Goal: Use online tool/utility: Utilize a website feature to perform a specific function

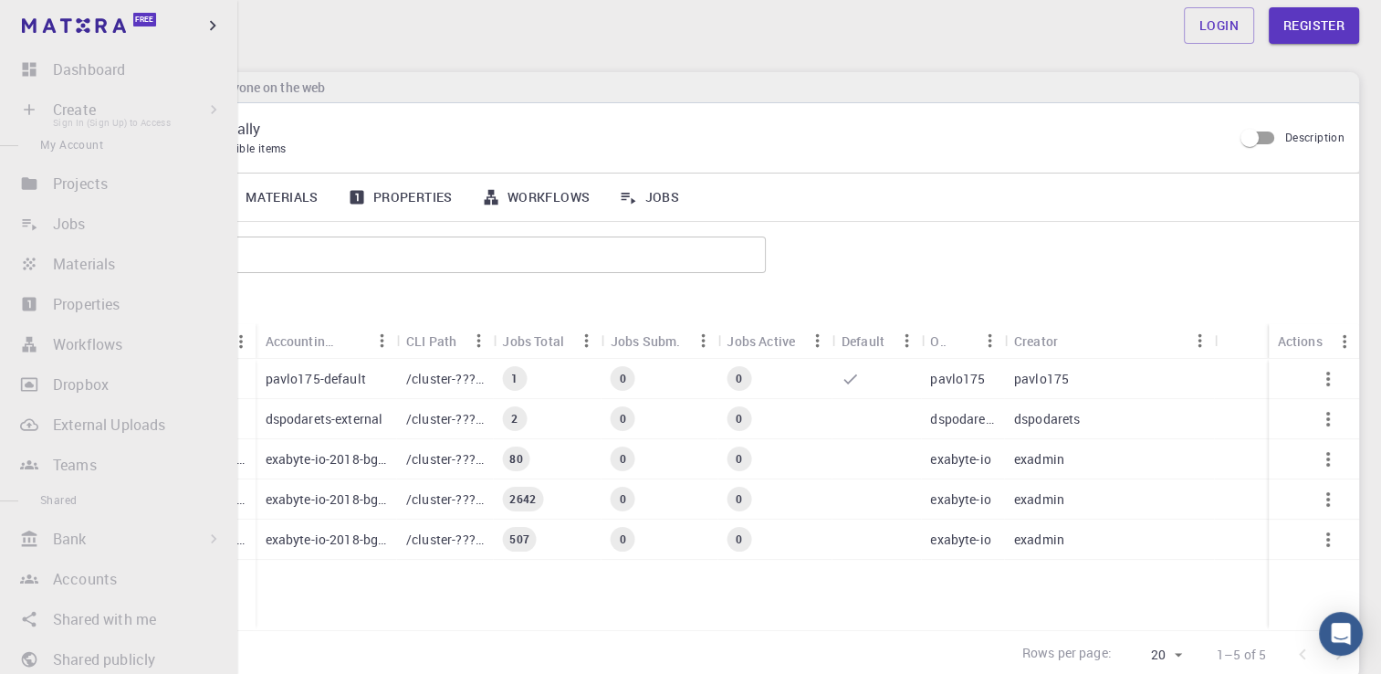
click at [58, 120] on li "Create Sign In (Sign Up) to Access New Job New Material Create Material Upload …" at bounding box center [118, 109] width 237 height 37
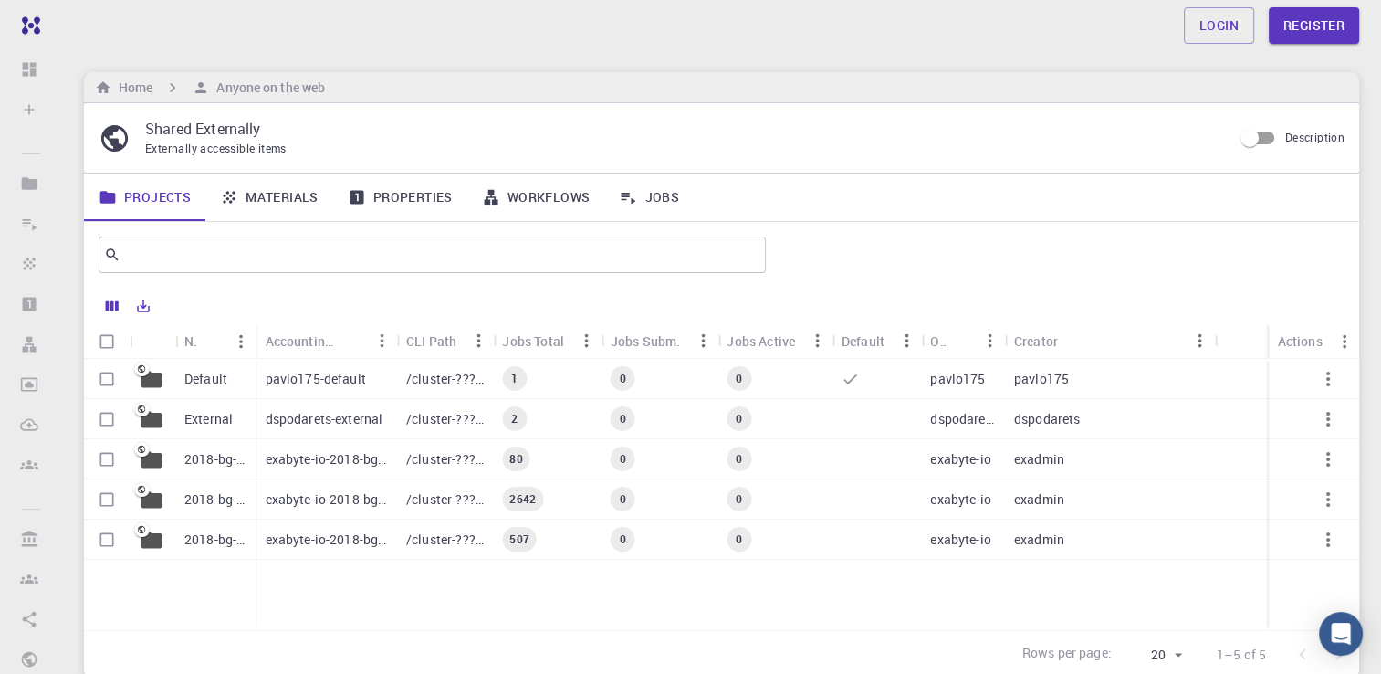
click at [321, 372] on p "pavlo175-default" at bounding box center [315, 379] width 100 height 18
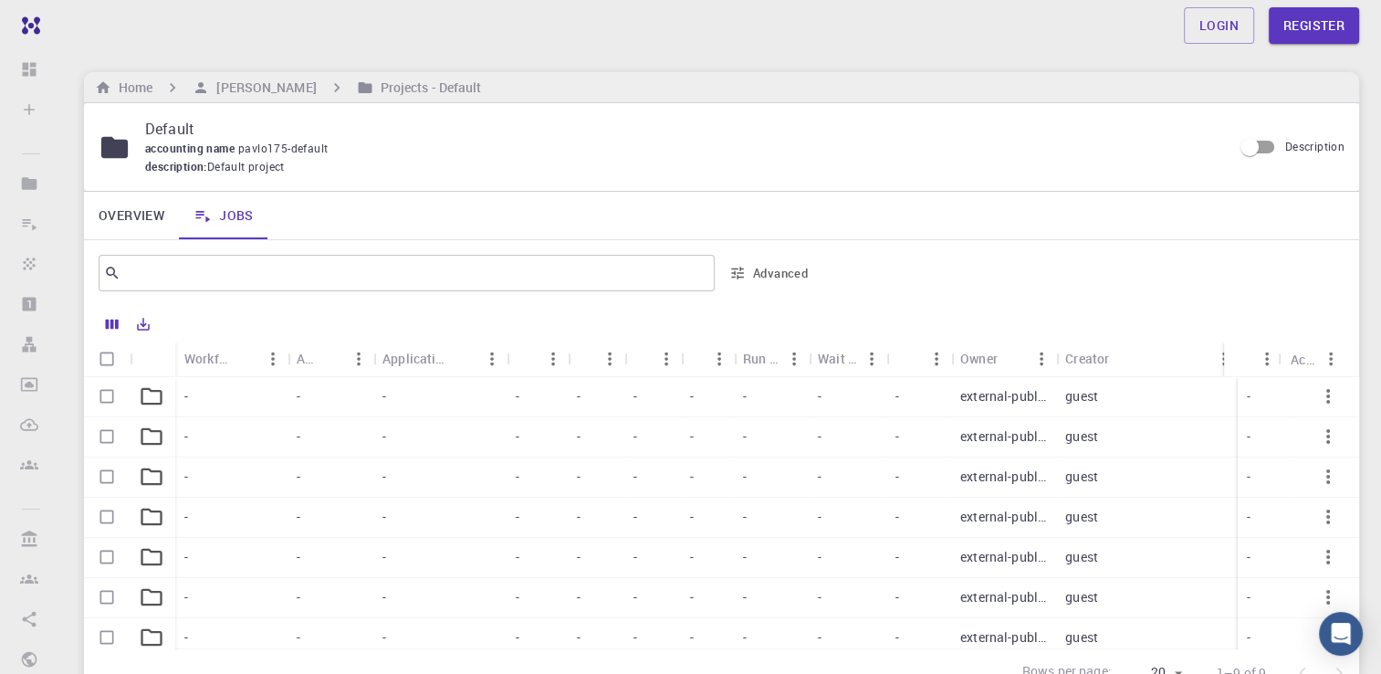
click at [315, 406] on div "-" at bounding box center [330, 397] width 86 height 40
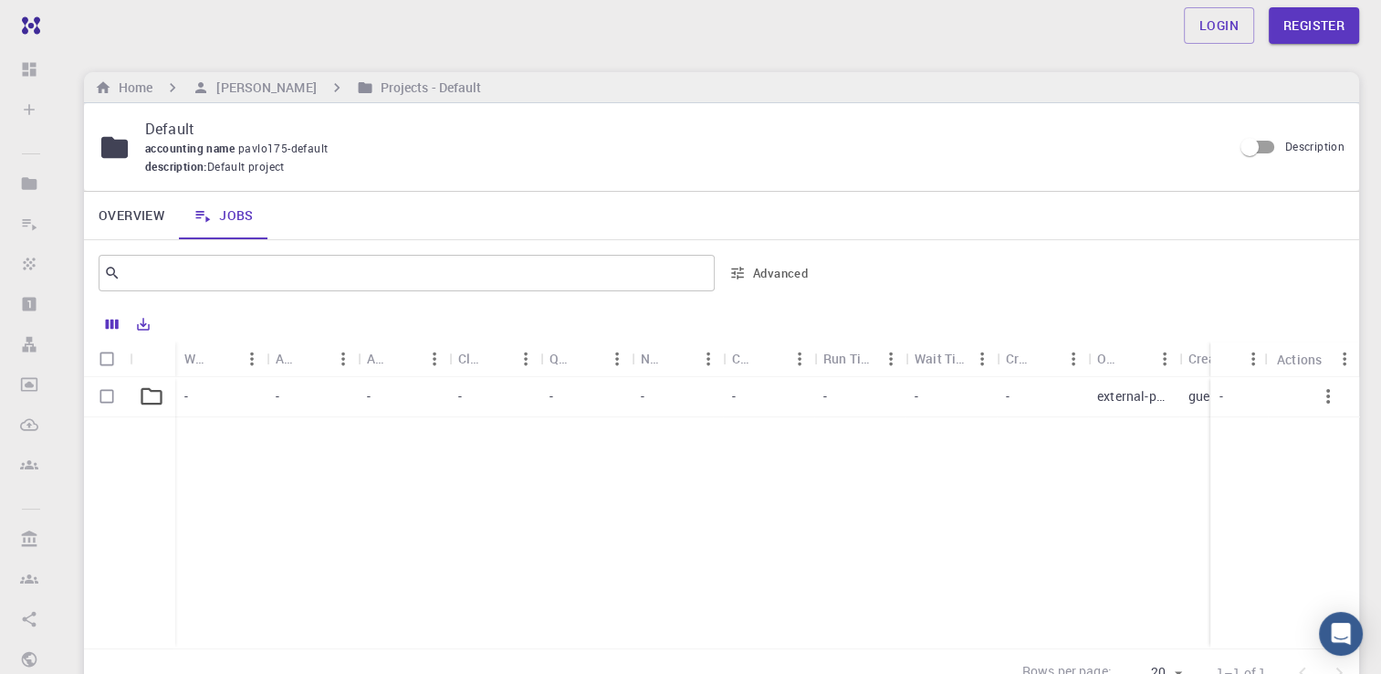
click at [398, 407] on div "-" at bounding box center [403, 397] width 91 height 40
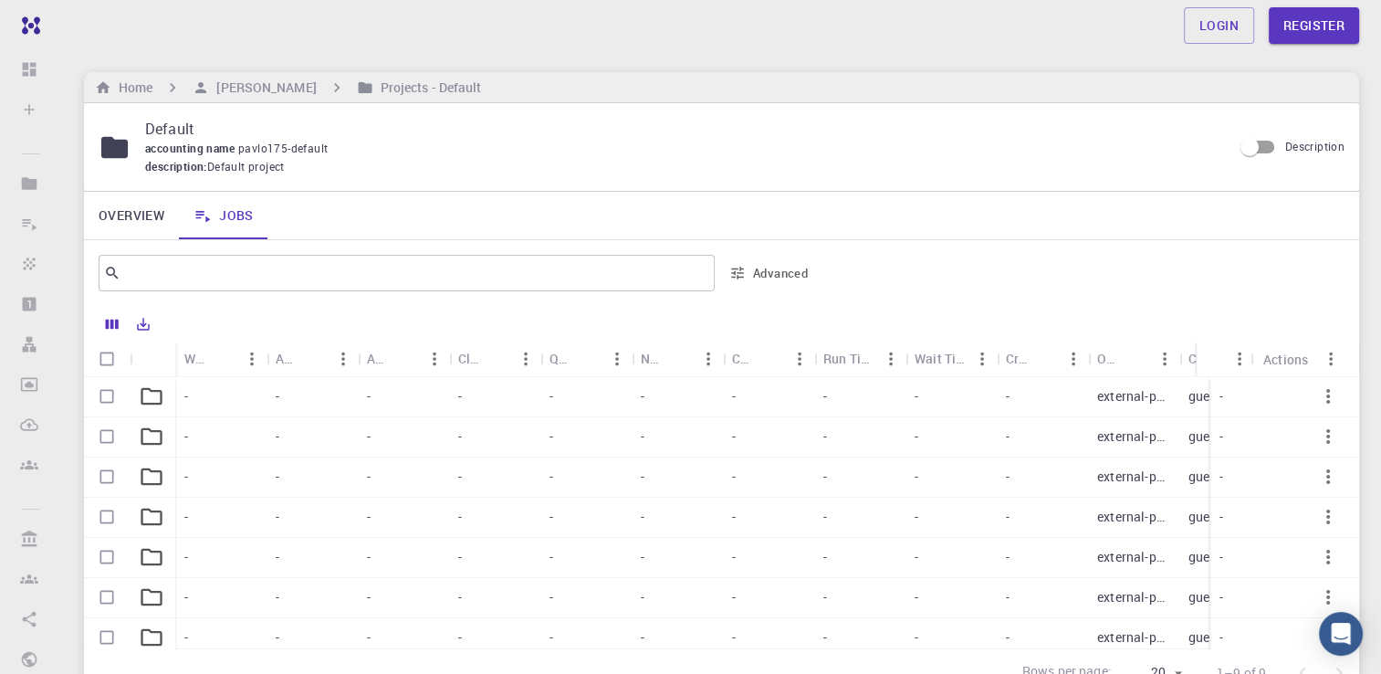
drag, startPoint x: 742, startPoint y: 400, endPoint x: 331, endPoint y: 423, distance: 411.3
click at [743, 400] on div "-" at bounding box center [768, 397] width 91 height 40
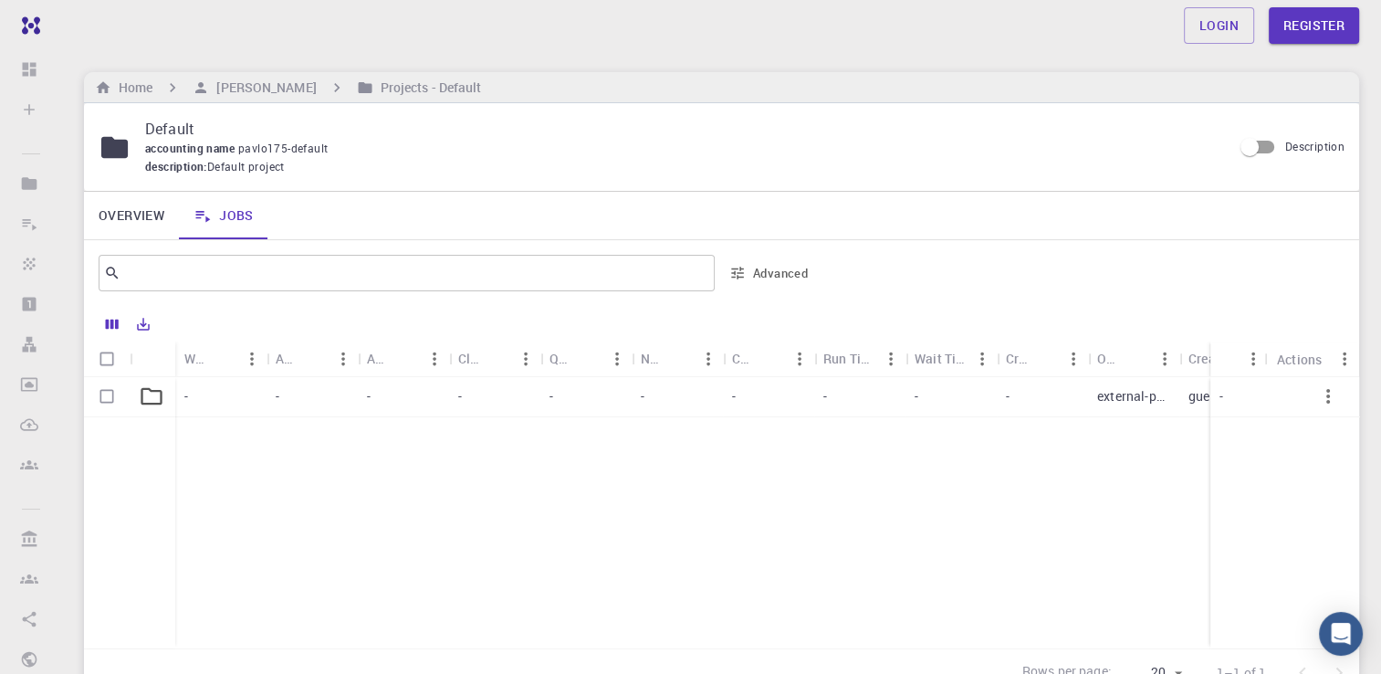
click at [180, 402] on div "-" at bounding box center [220, 397] width 91 height 40
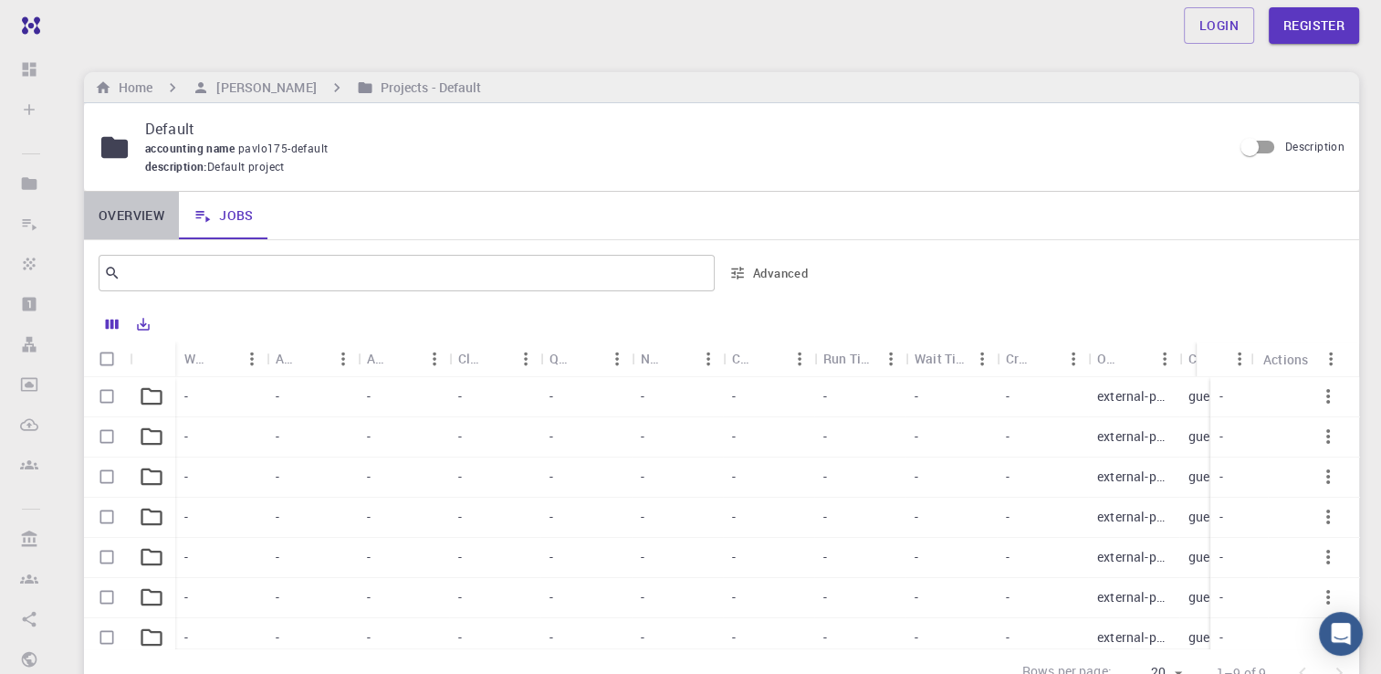
click at [118, 221] on link "Overview" at bounding box center [131, 215] width 95 height 47
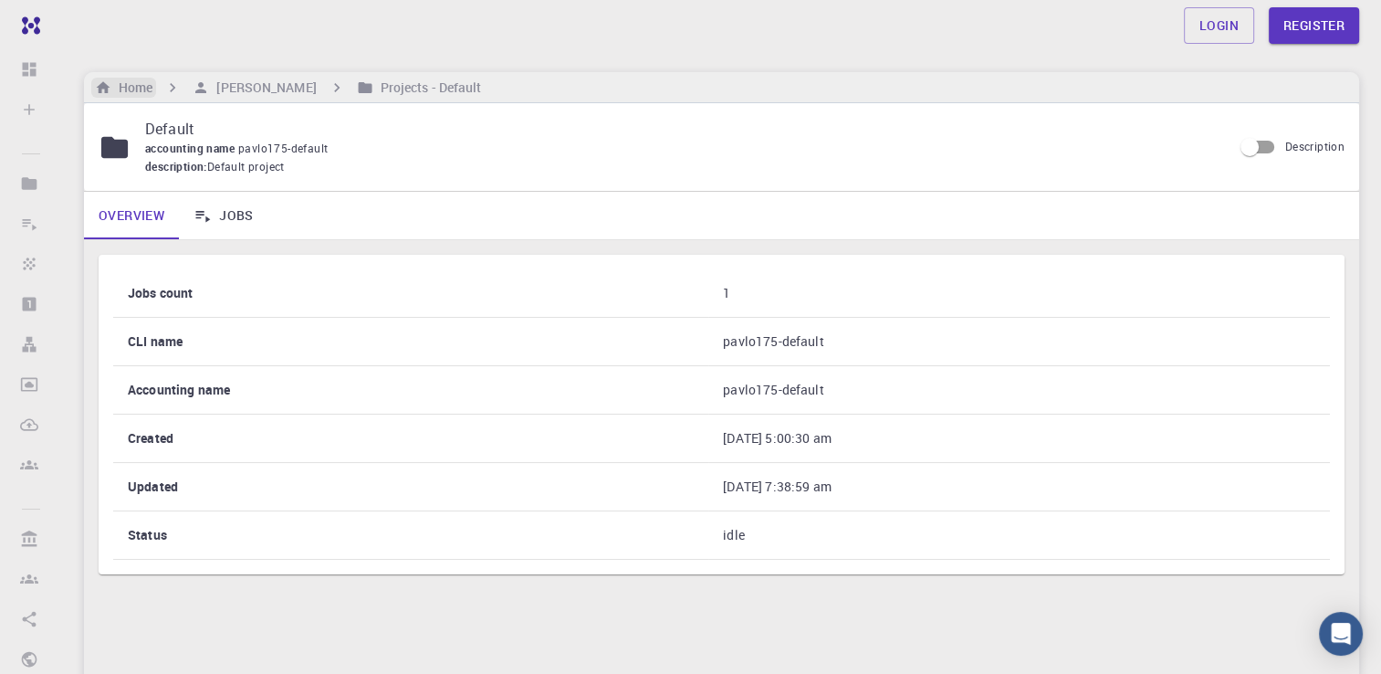
click at [149, 93] on h6 "Home" at bounding box center [131, 88] width 41 height 20
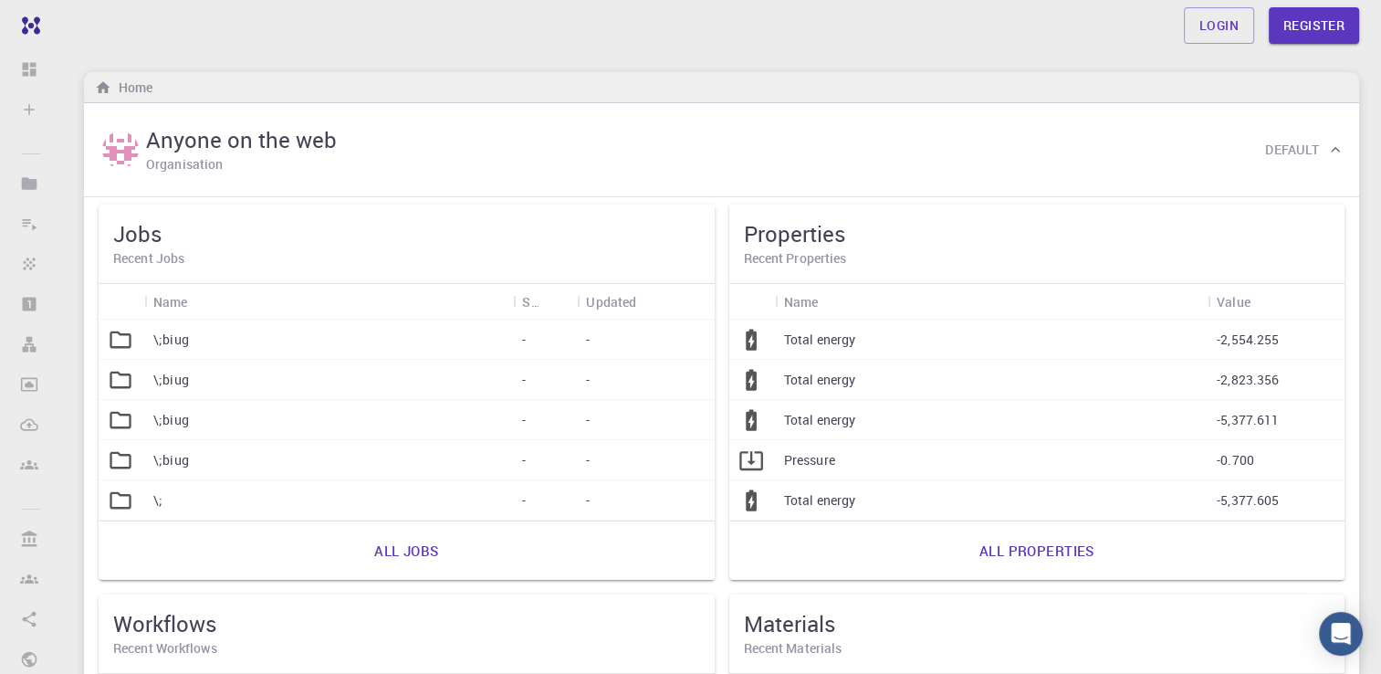
click at [802, 5] on div "Login Register" at bounding box center [721, 25] width 1363 height 51
click at [1126, 10] on div "Login Register" at bounding box center [721, 25] width 1319 height 37
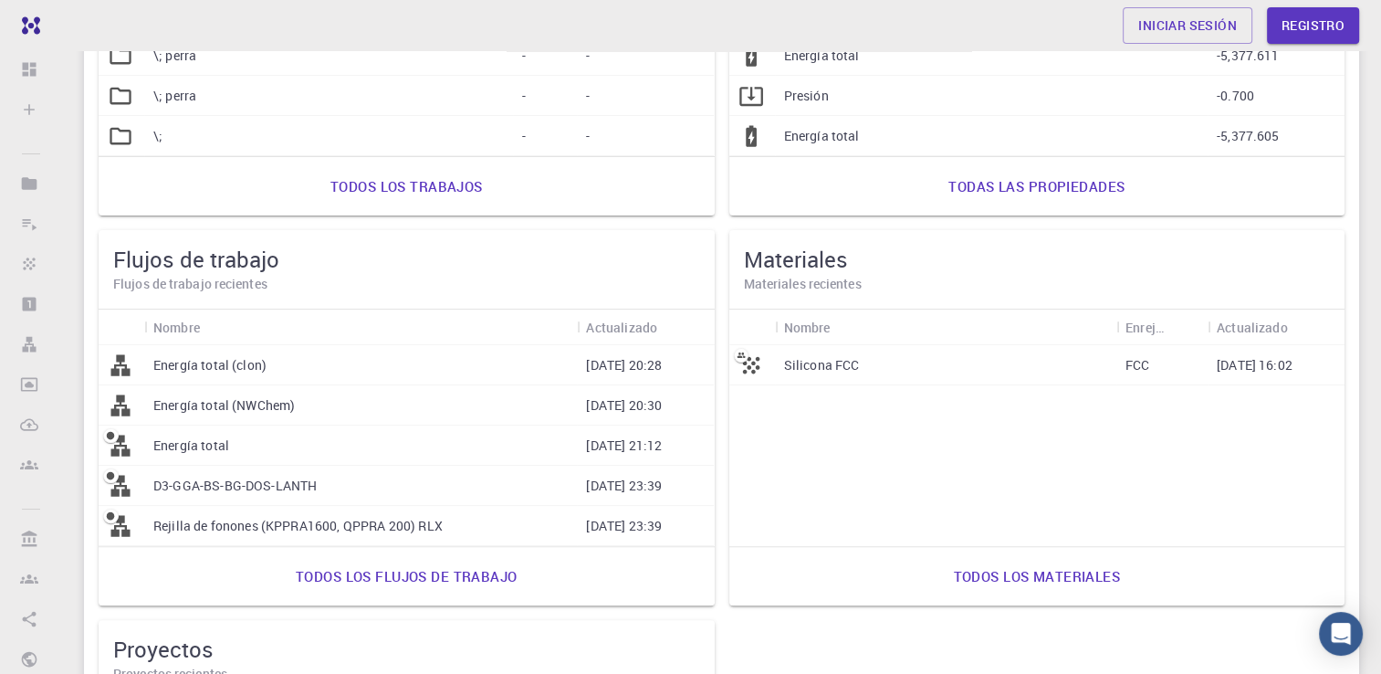
scroll to position [365, 0]
click at [253, 378] on div "Energía total (clon)" at bounding box center [360, 364] width 433 height 40
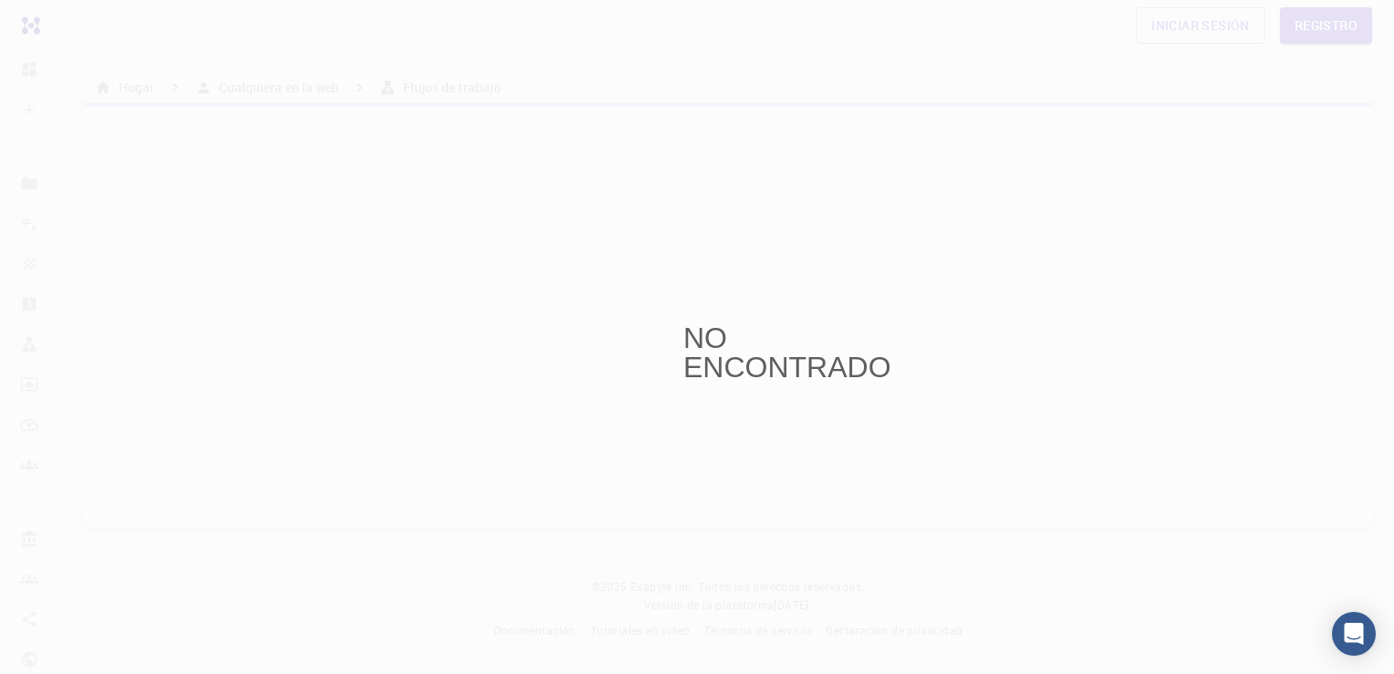
drag, startPoint x: 461, startPoint y: 338, endPoint x: 437, endPoint y: 332, distance: 24.4
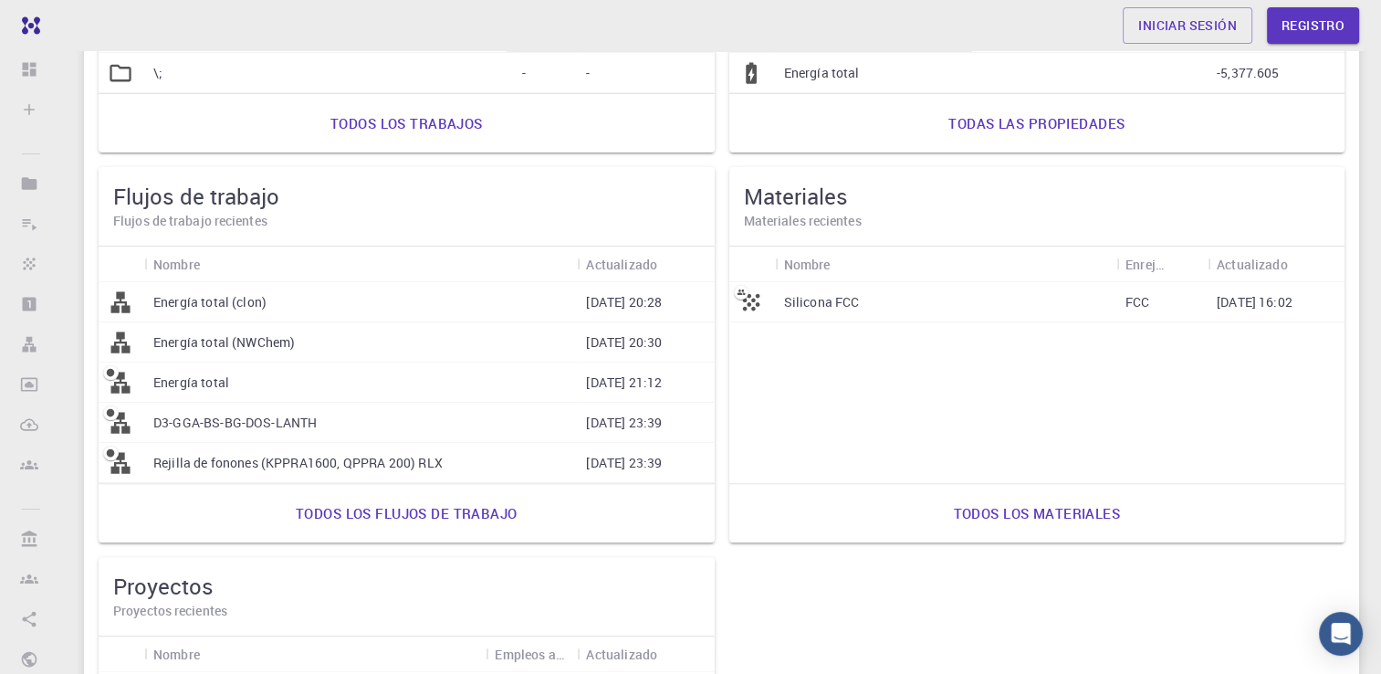
scroll to position [456, 0]
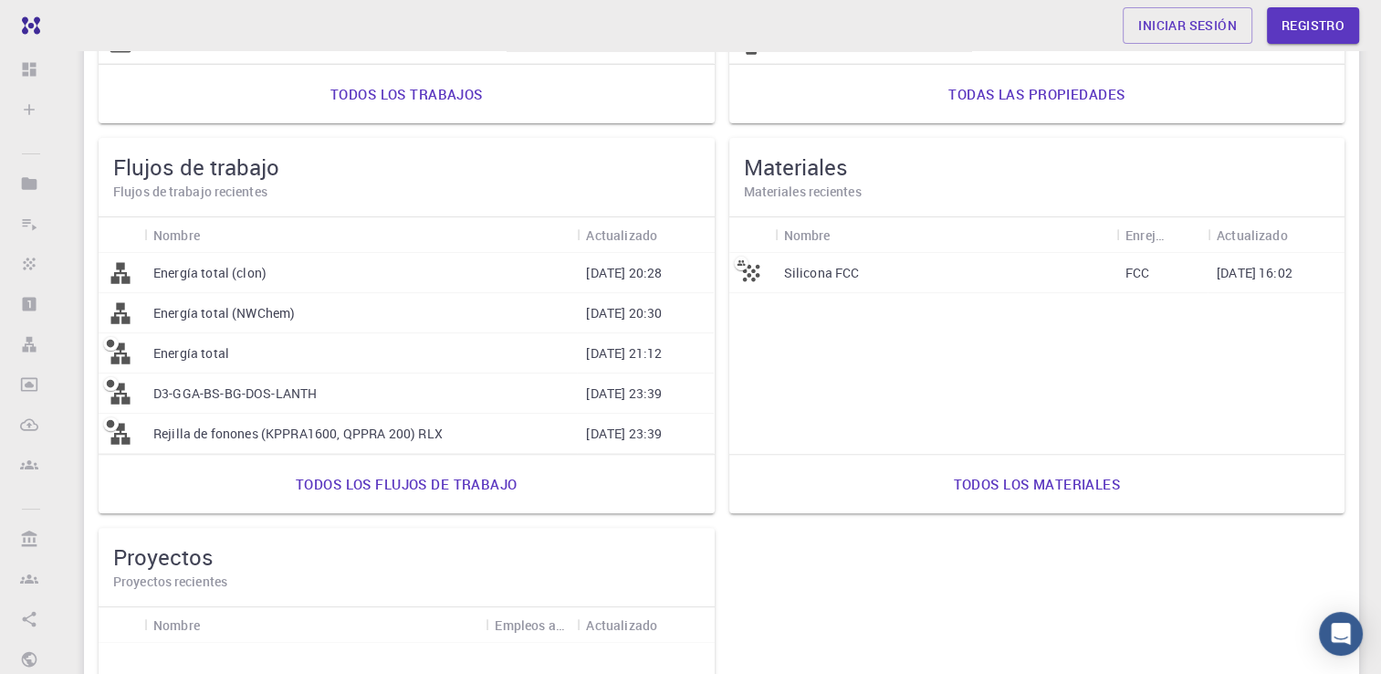
click at [235, 326] on div "Energía total (NWChem)" at bounding box center [360, 313] width 433 height 40
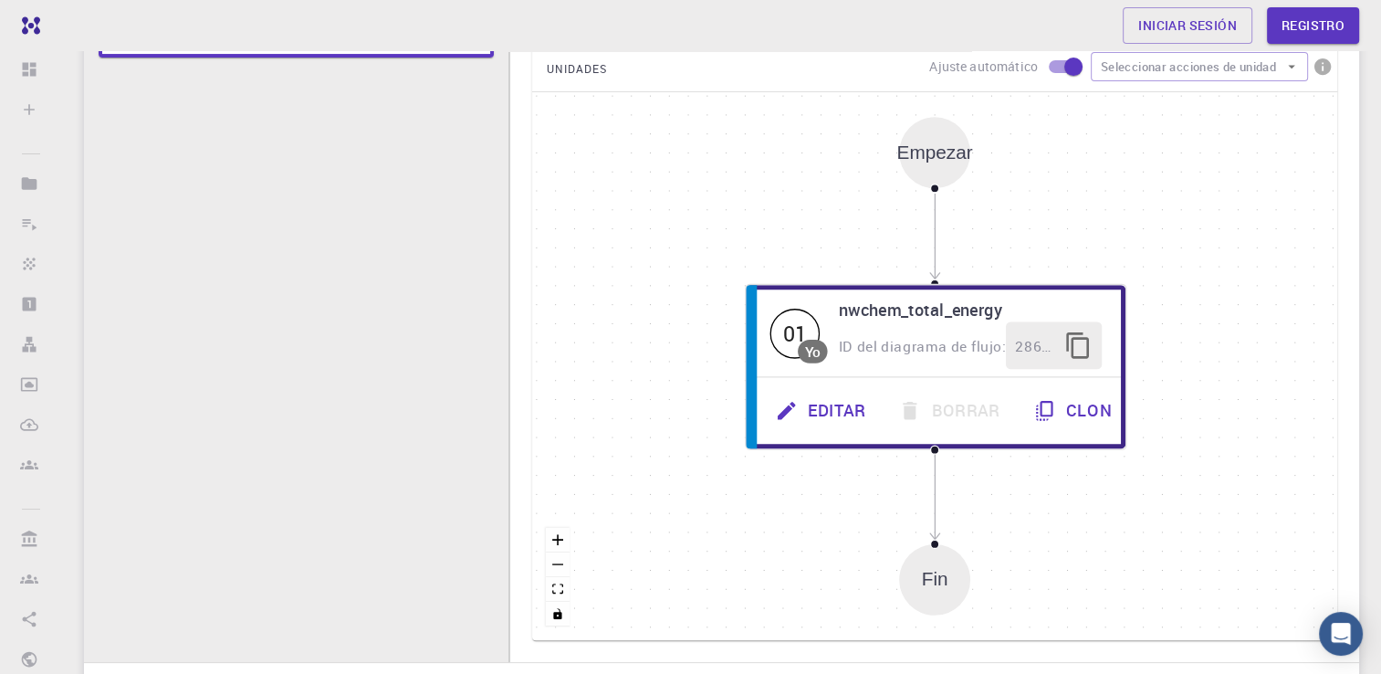
scroll to position [233, 0]
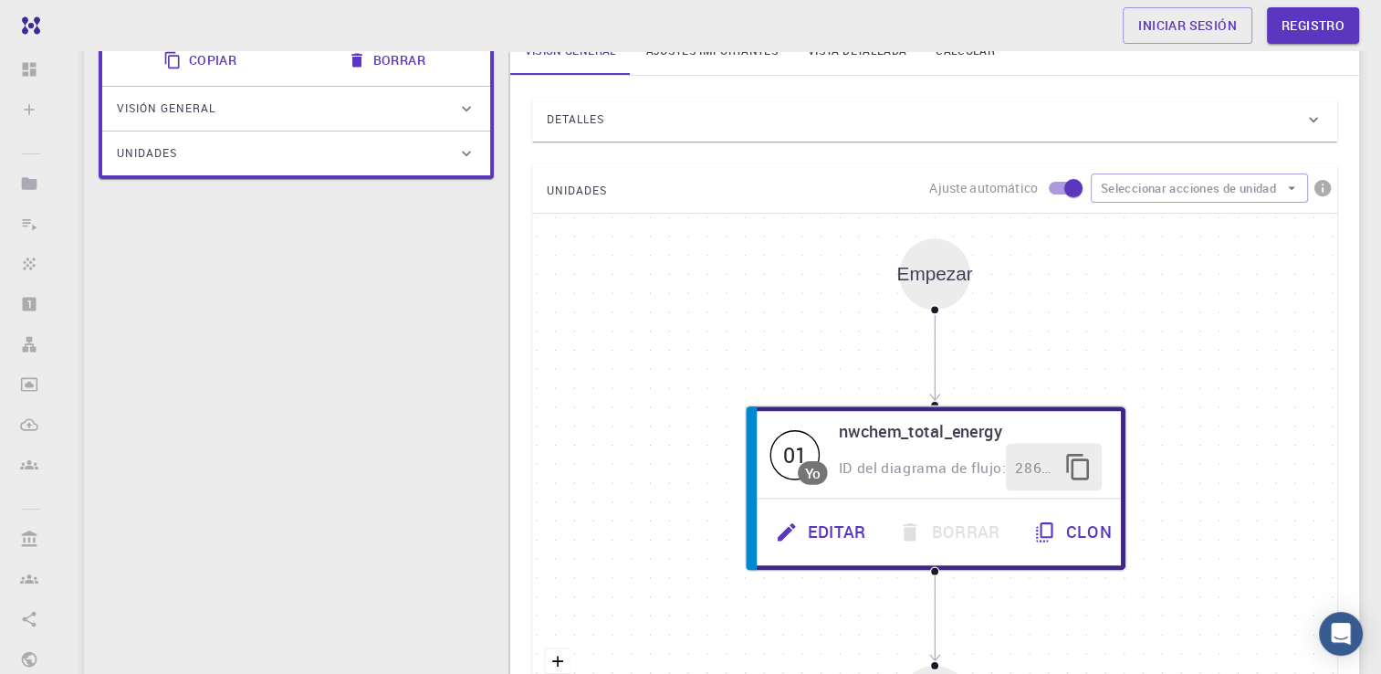
click at [945, 279] on div "Empezar" at bounding box center [934, 274] width 76 height 21
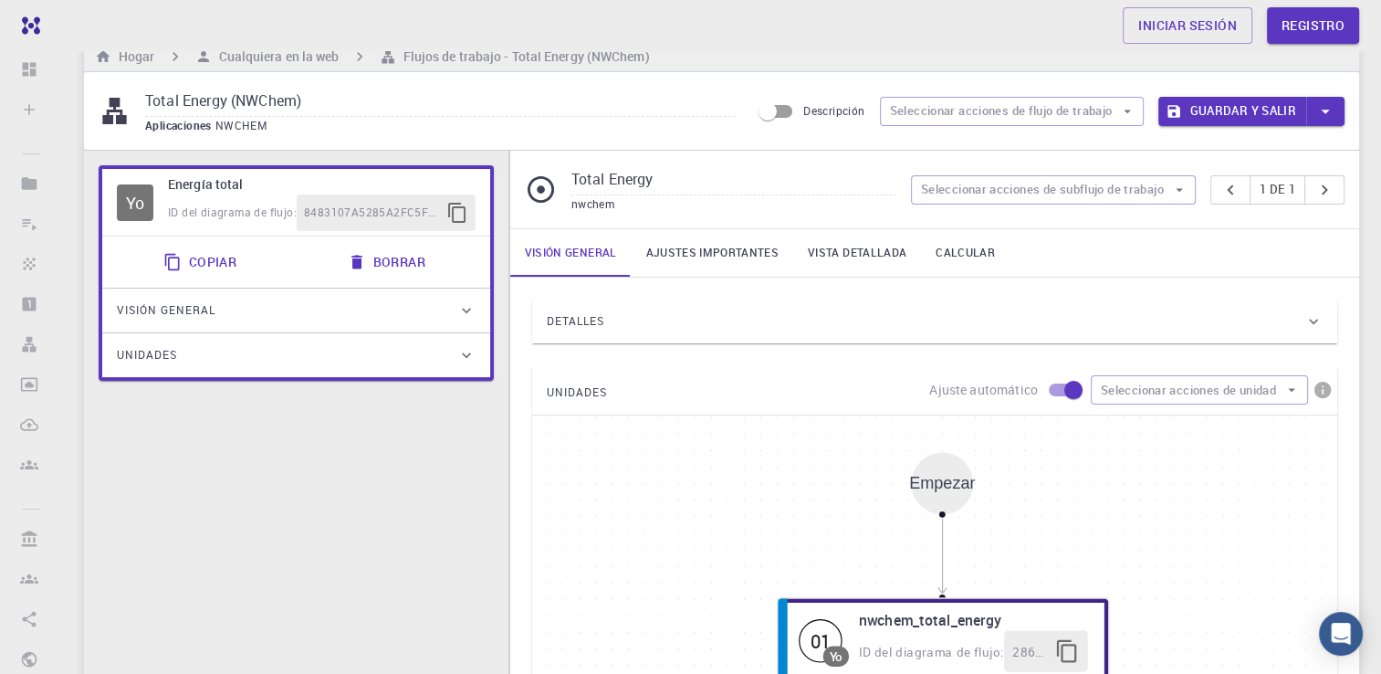
scroll to position [0, 0]
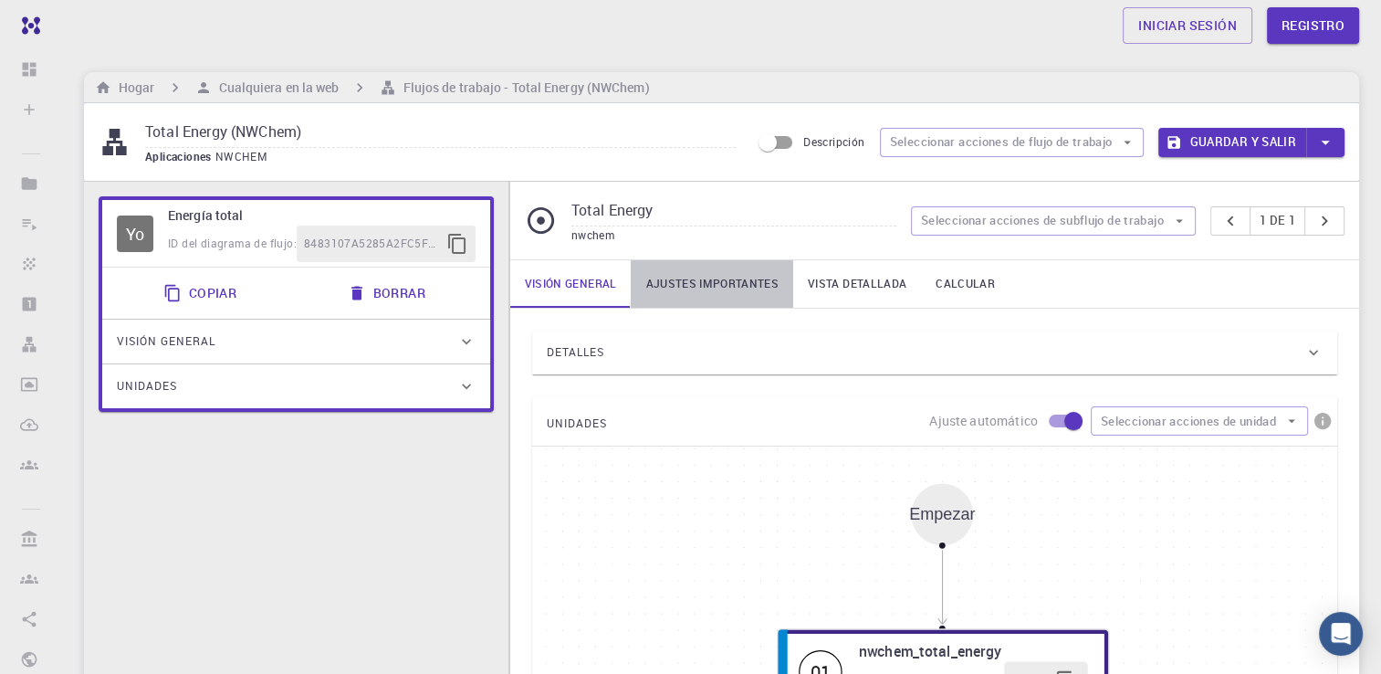
click at [767, 287] on font "Ajustes importantes" at bounding box center [711, 284] width 133 height 14
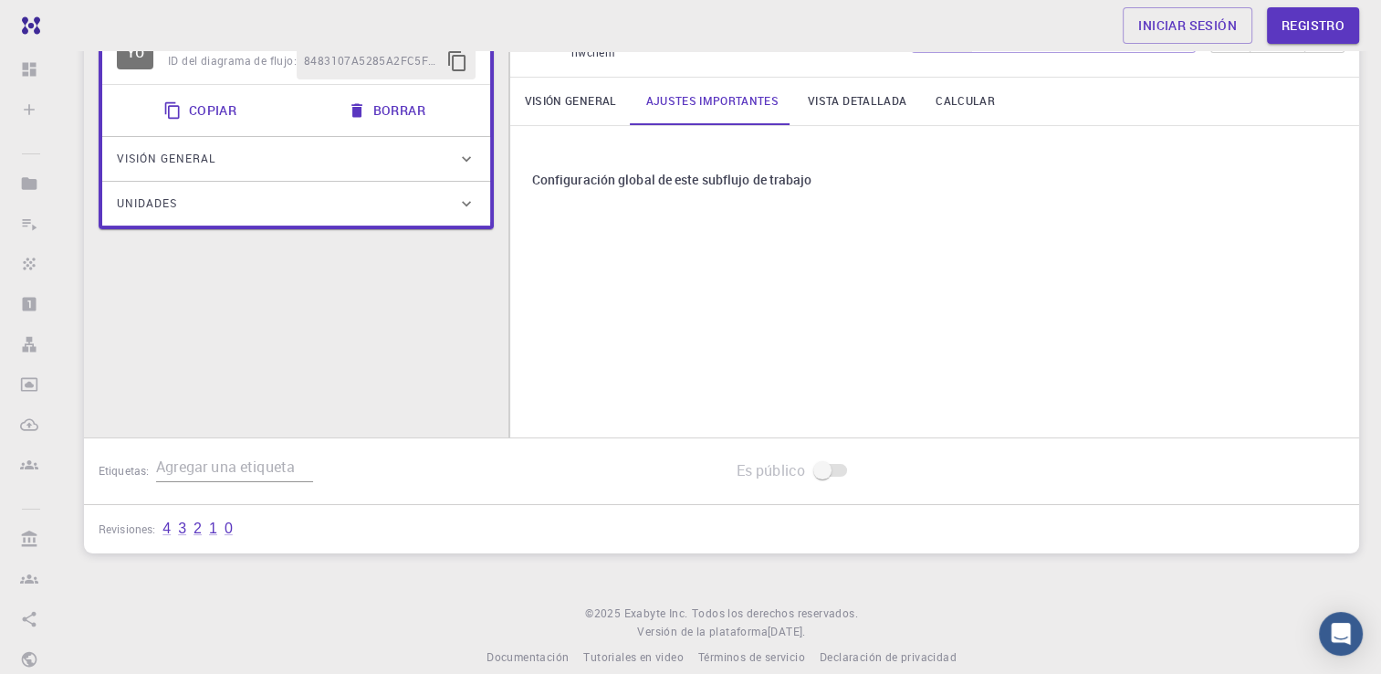
scroll to position [91, 0]
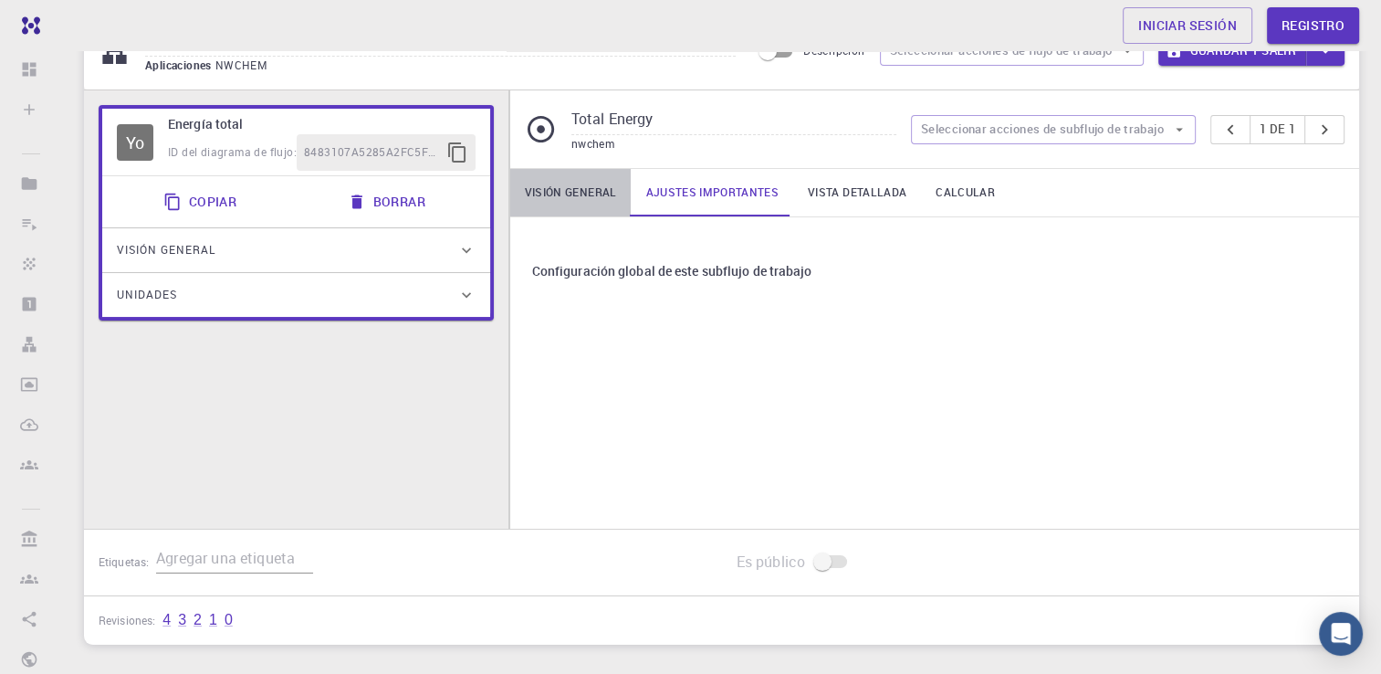
click at [539, 208] on link "Visión general" at bounding box center [570, 192] width 121 height 47
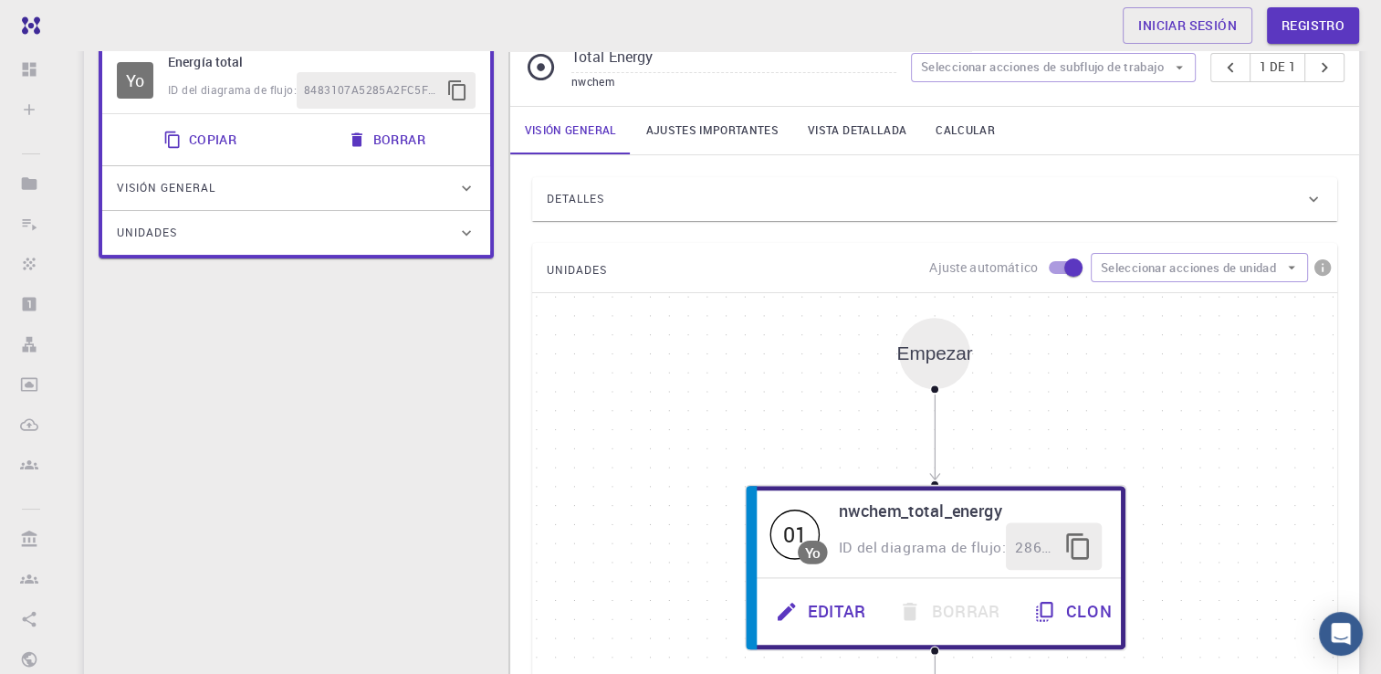
scroll to position [141, 0]
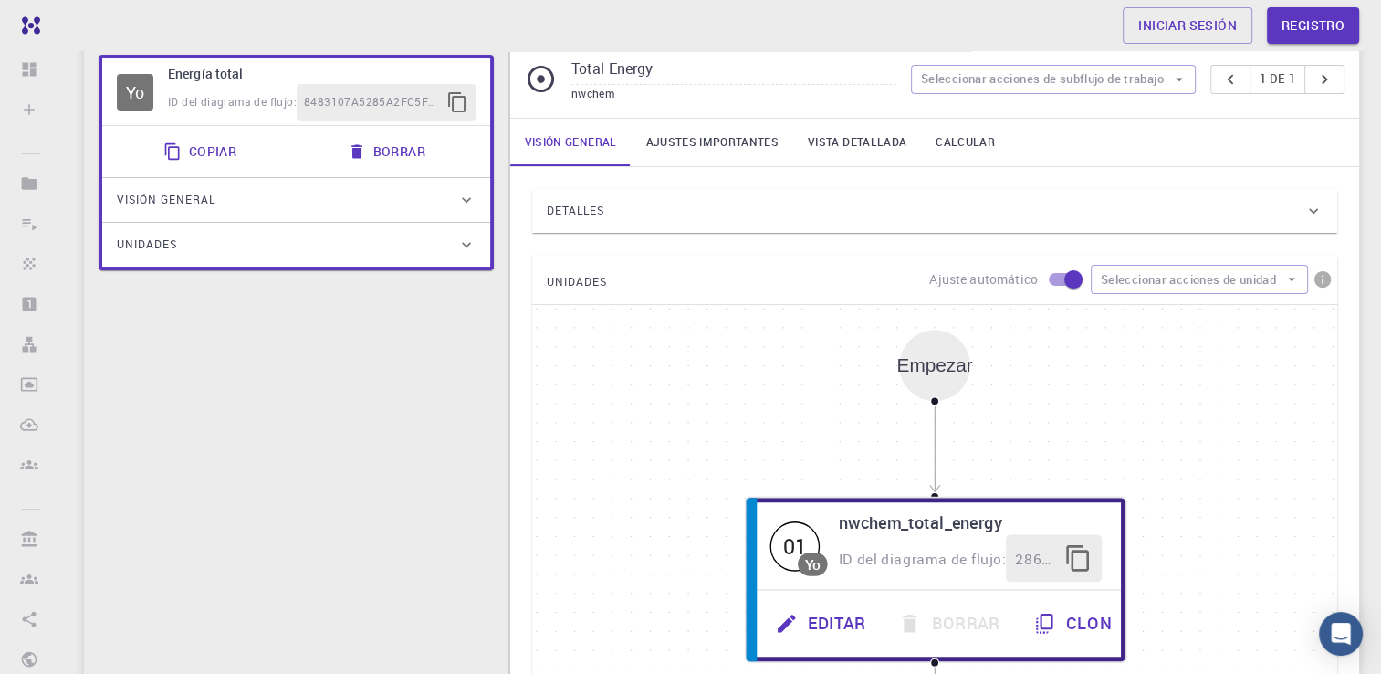
click at [886, 152] on link "Vista detallada" at bounding box center [857, 142] width 128 height 47
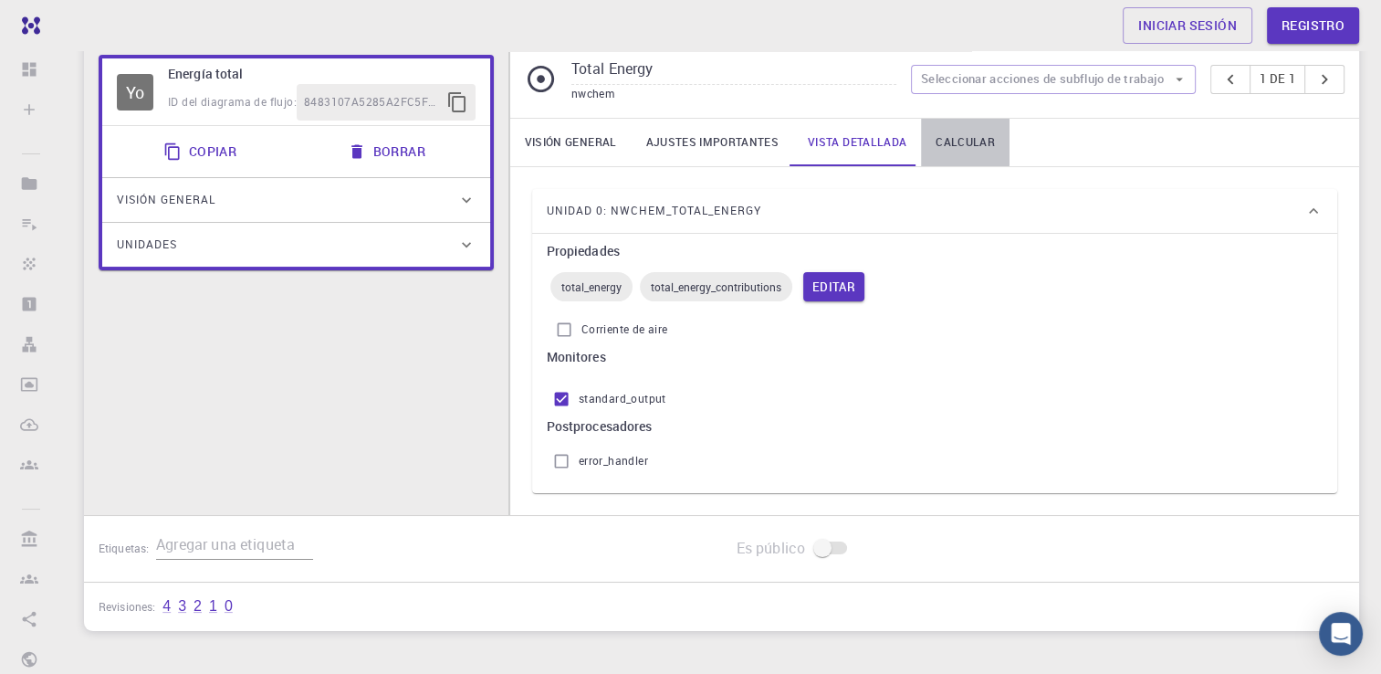
click at [958, 131] on link "Calcular" at bounding box center [965, 142] width 89 height 47
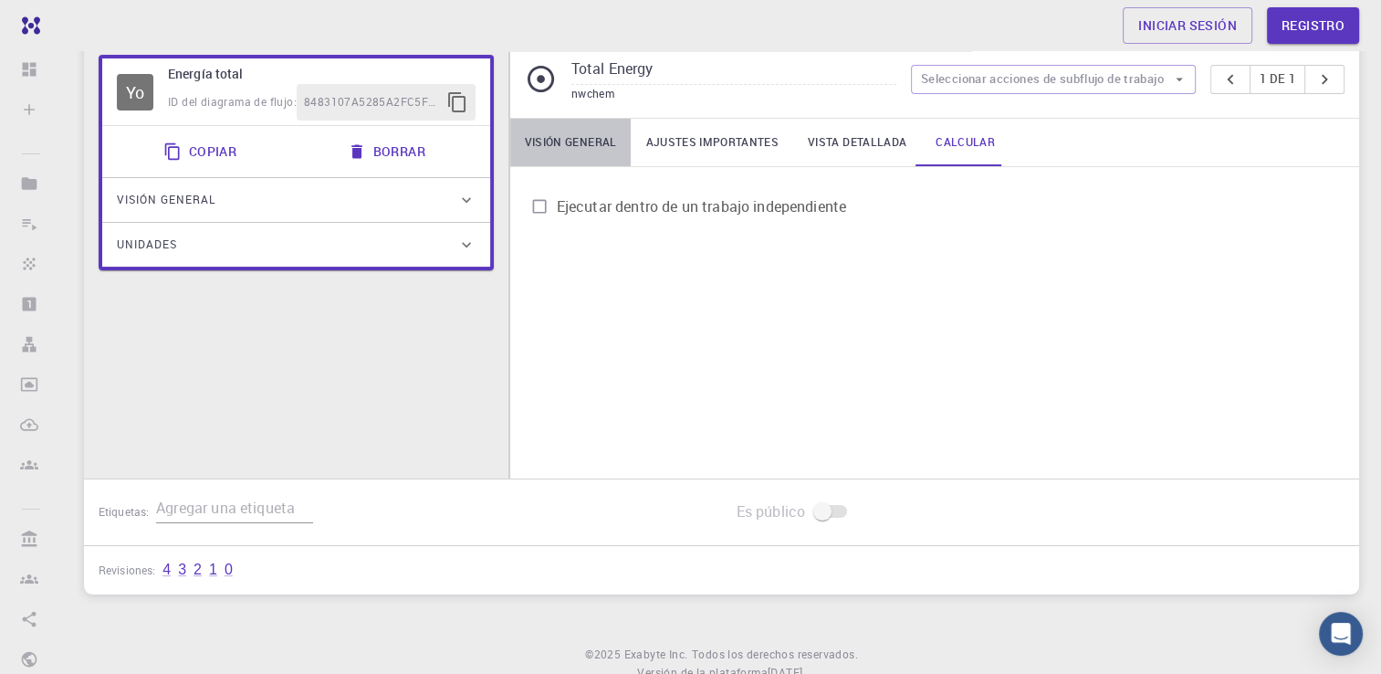
click at [577, 147] on link "Visión general" at bounding box center [570, 142] width 121 height 47
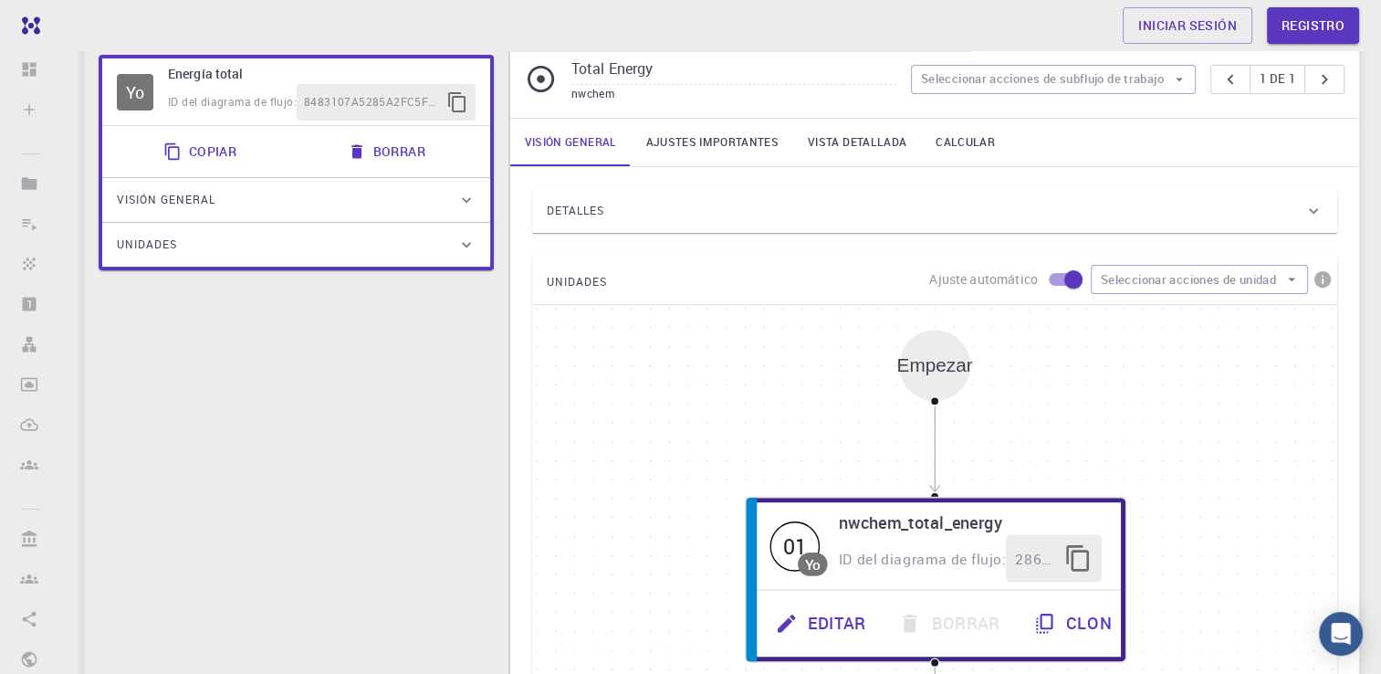
click at [197, 203] on span "Visión general" at bounding box center [166, 199] width 99 height 29
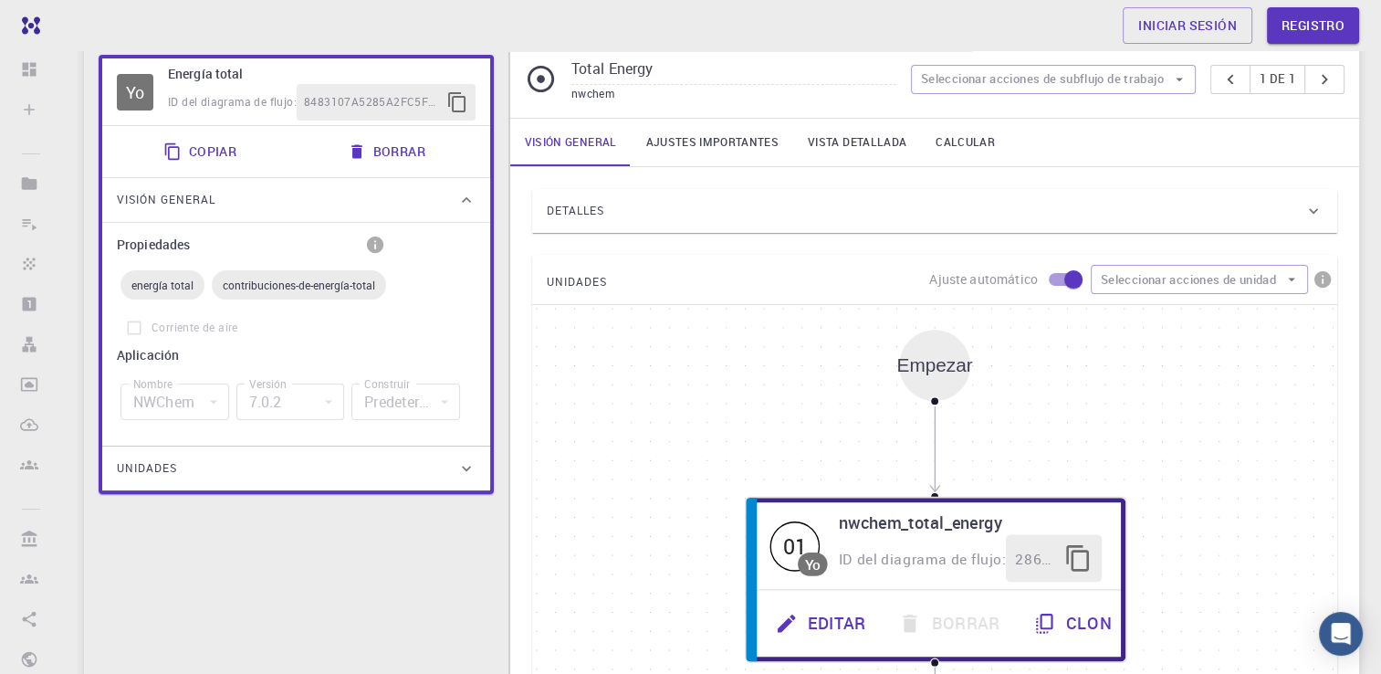
click at [246, 196] on div "Visión general" at bounding box center [287, 199] width 340 height 29
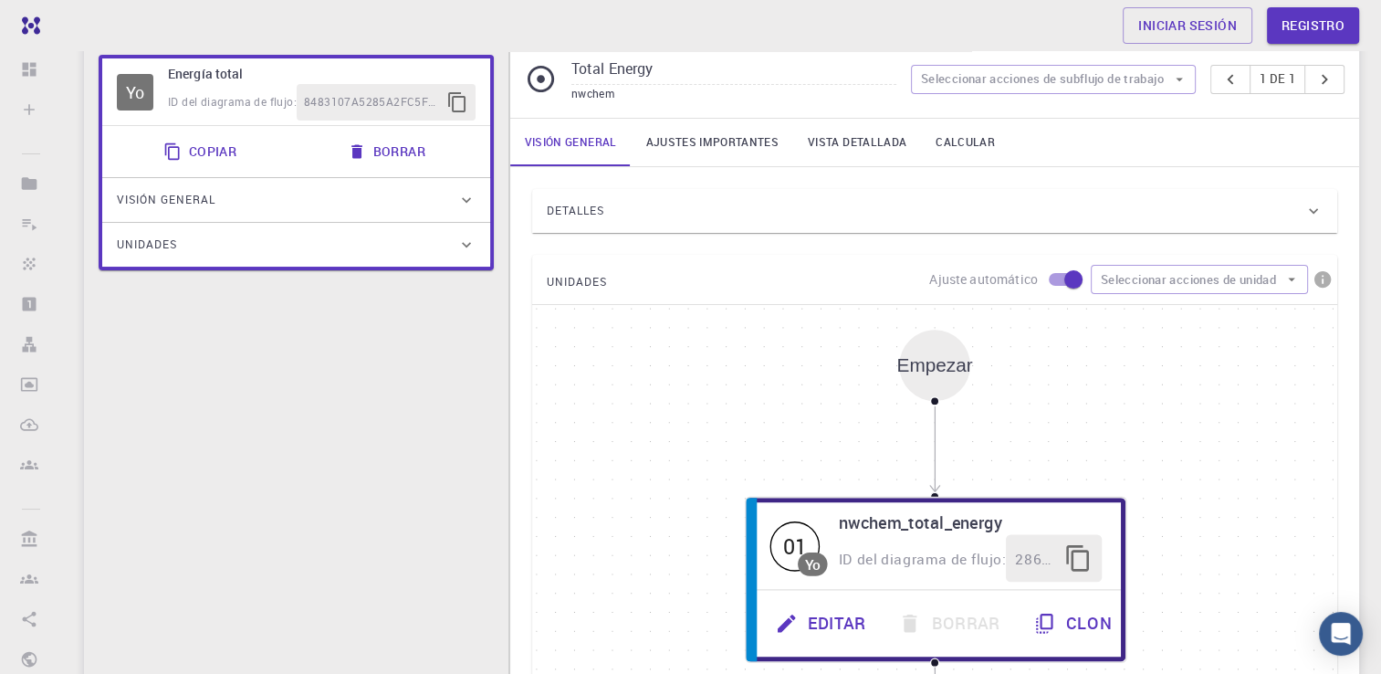
click at [204, 257] on div "Unidades" at bounding box center [296, 245] width 388 height 44
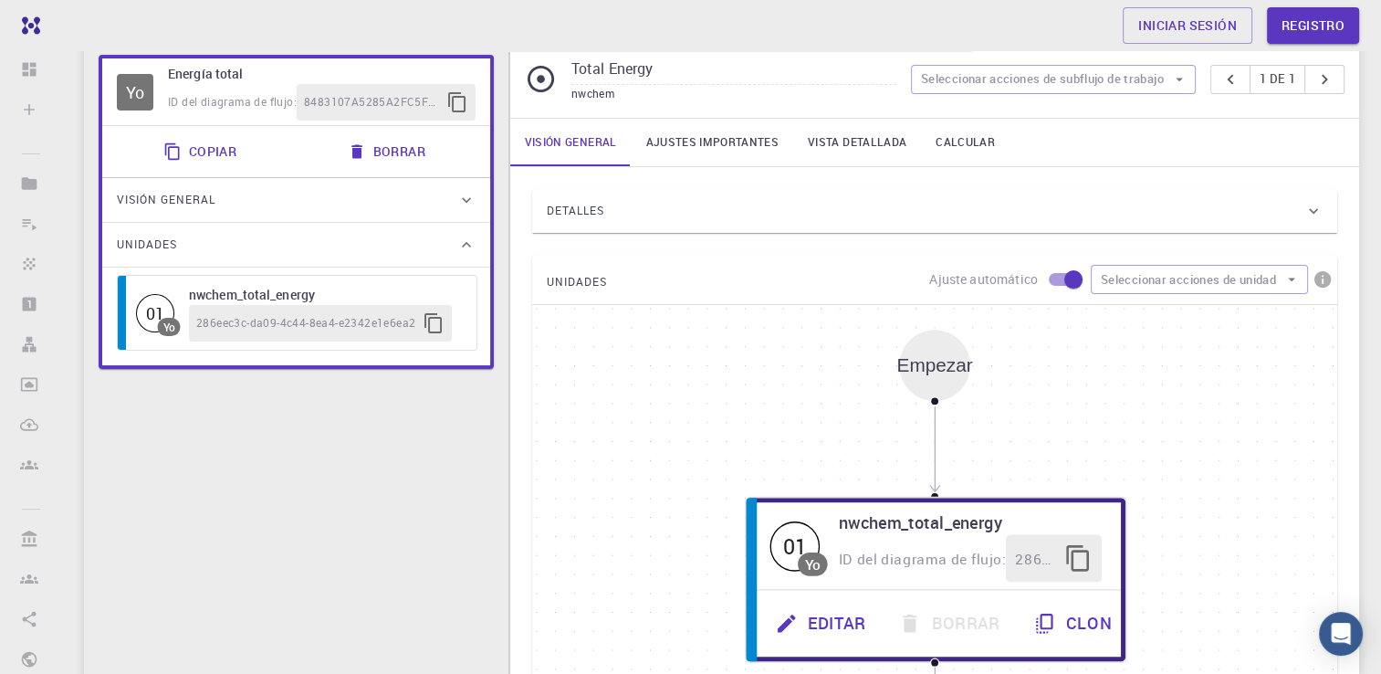
click at [204, 257] on div "Unidades" at bounding box center [296, 245] width 388 height 44
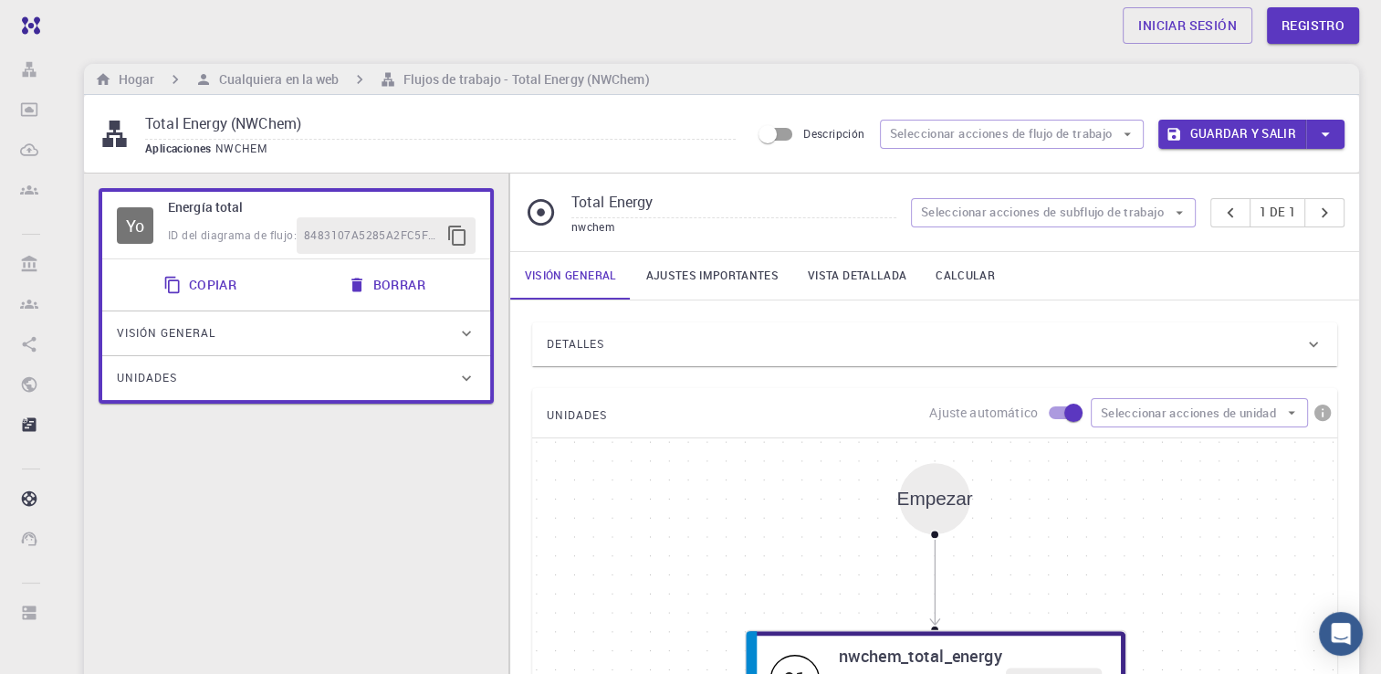
scroll to position [0, 0]
